Goal: Information Seeking & Learning: Check status

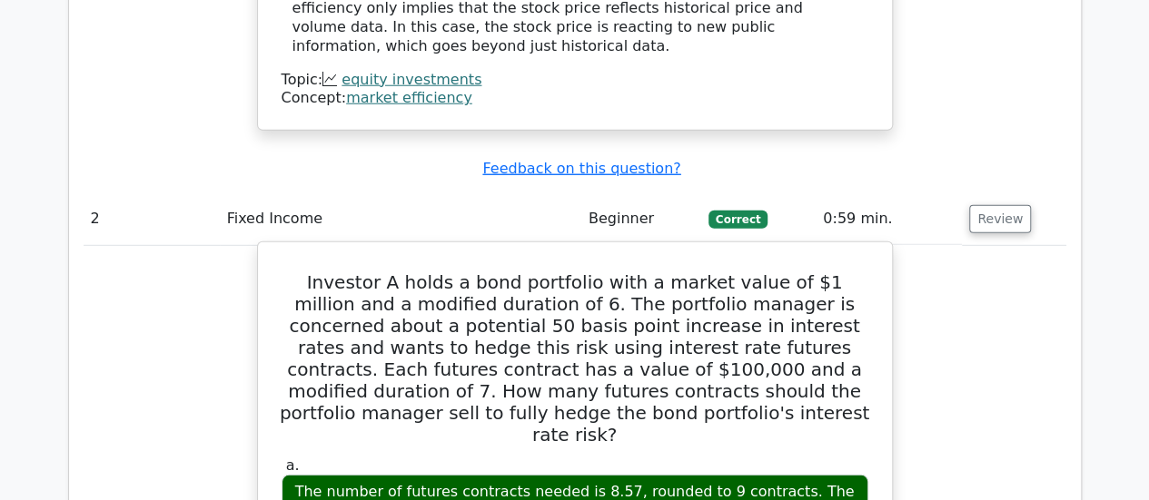
scroll to position [2415, 0]
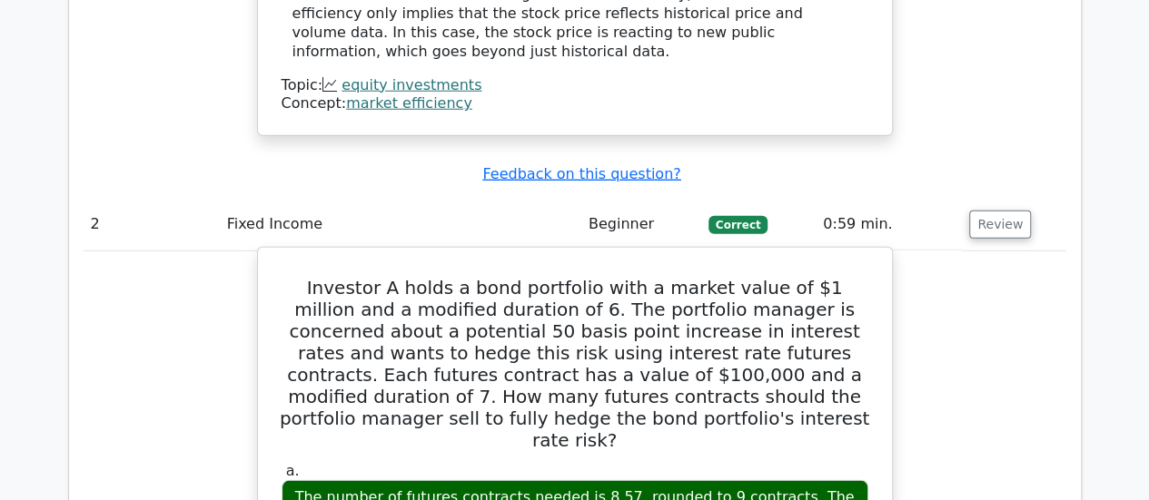
drag, startPoint x: 737, startPoint y: 424, endPoint x: 285, endPoint y: 130, distance: 539.6
click at [285, 277] on h5 "Investor A holds a bond portfolio with a market value of $1 million and a modif…" at bounding box center [575, 364] width 590 height 174
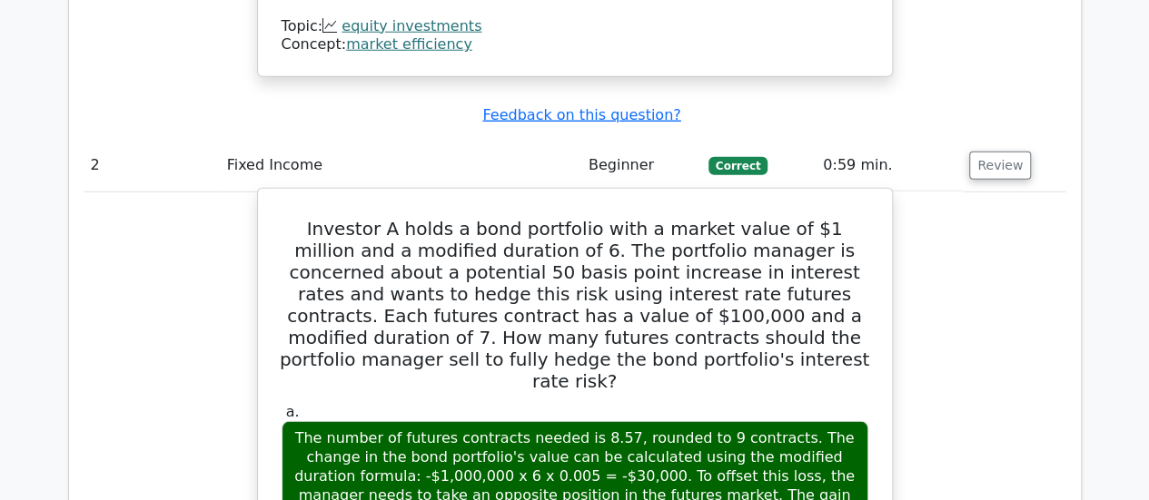
scroll to position [2462, 0]
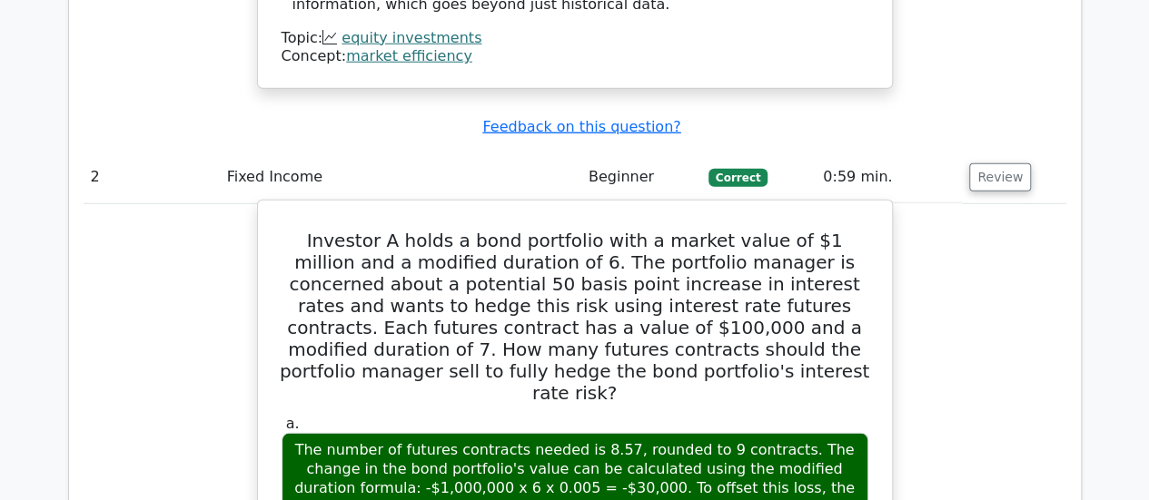
drag, startPoint x: 280, startPoint y: 84, endPoint x: 777, endPoint y: 378, distance: 577.7
click at [777, 433] on div "The number of futures contracts needed is 8.57, rounded to 9 contracts. The cha…" at bounding box center [575, 507] width 587 height 149
drag, startPoint x: 277, startPoint y: 82, endPoint x: 778, endPoint y: 379, distance: 582.7
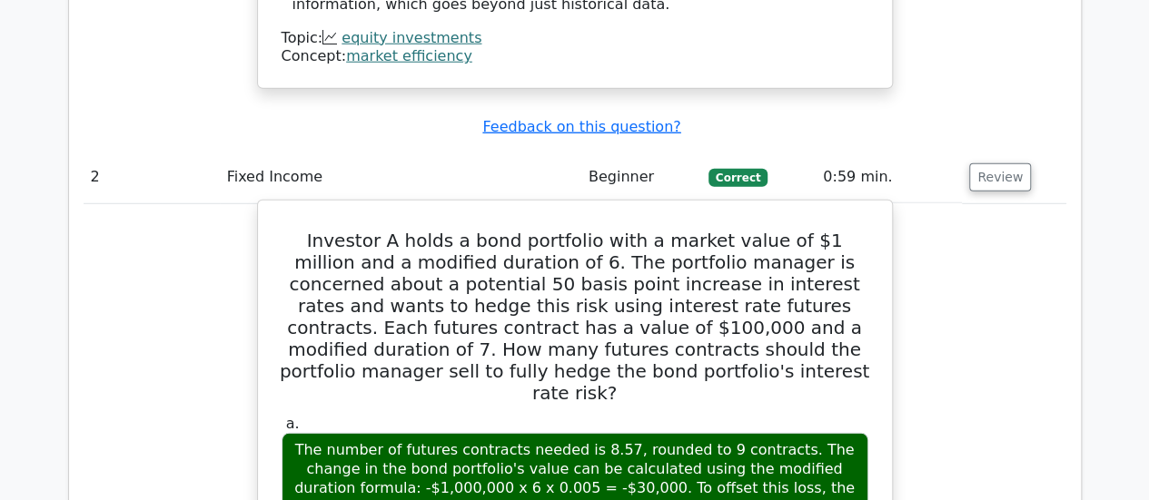
click at [778, 433] on div "The number of futures contracts needed is 8.57, rounded to 9 contracts. The cha…" at bounding box center [575, 507] width 587 height 149
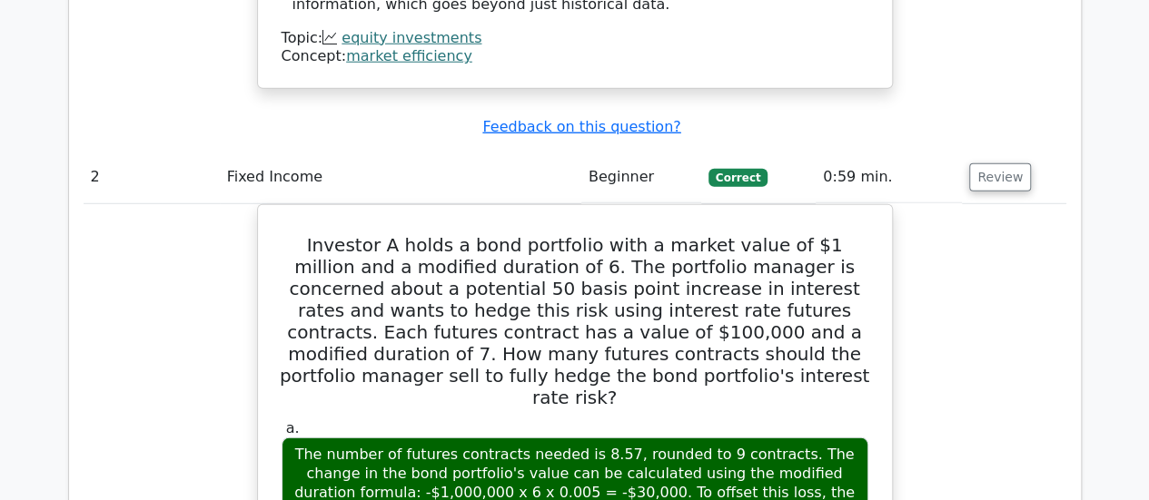
drag, startPoint x: 754, startPoint y: 368, endPoint x: 226, endPoint y: 89, distance: 596.8
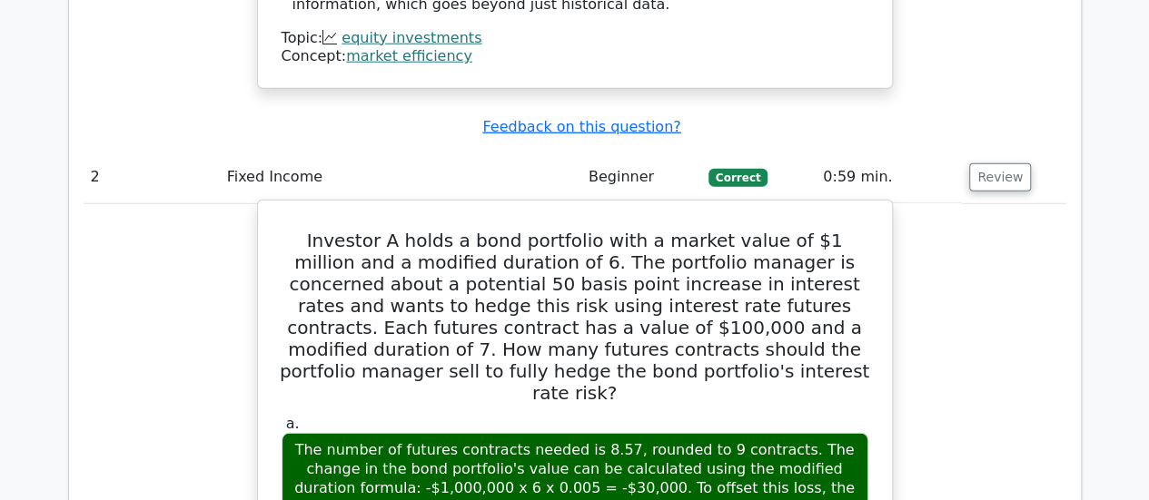
click at [418, 230] on h5 "Investor A holds a bond portfolio with a market value of $1 million and a modif…" at bounding box center [575, 317] width 590 height 174
